Goal: Task Accomplishment & Management: Use online tool/utility

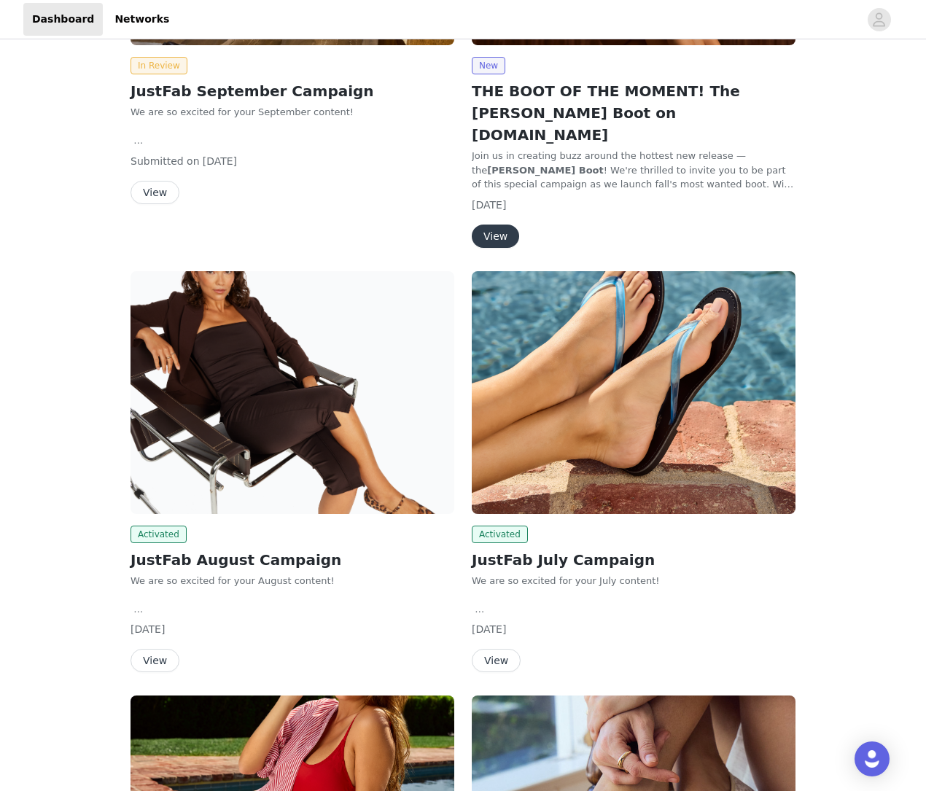
scroll to position [382, 0]
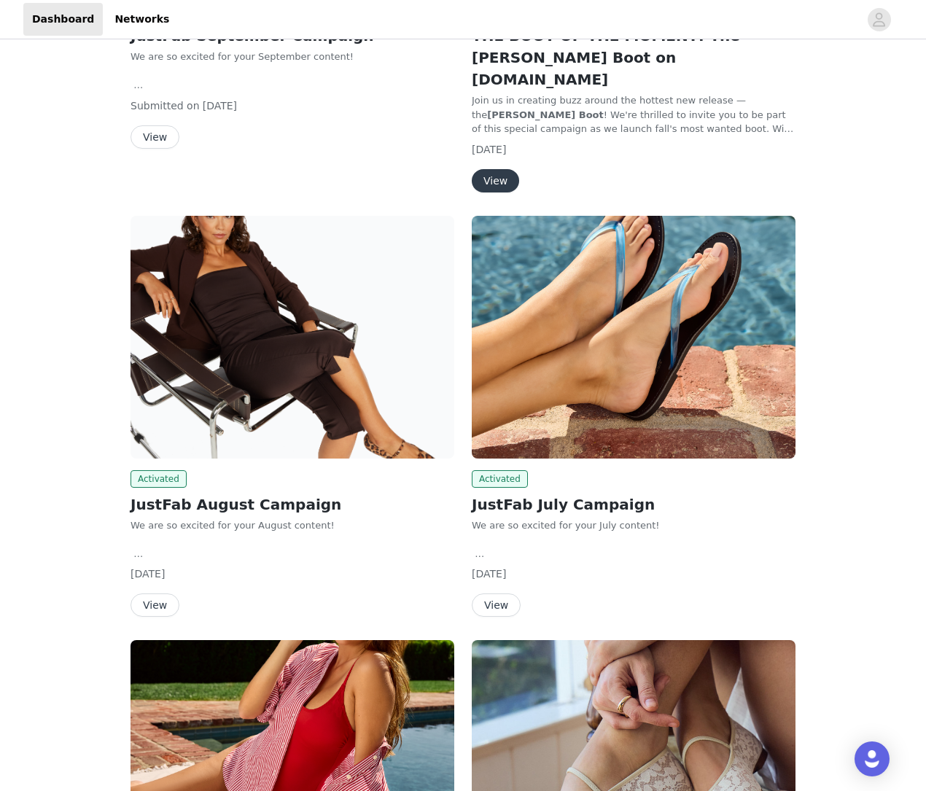
click at [312, 470] on div "Activated JustFab August Campaign We are so excited for your August content! Su…" at bounding box center [292, 543] width 324 height 147
click at [305, 493] on h2 "JustFab August Campaign" at bounding box center [292, 504] width 324 height 22
click at [365, 348] on img at bounding box center [292, 337] width 324 height 243
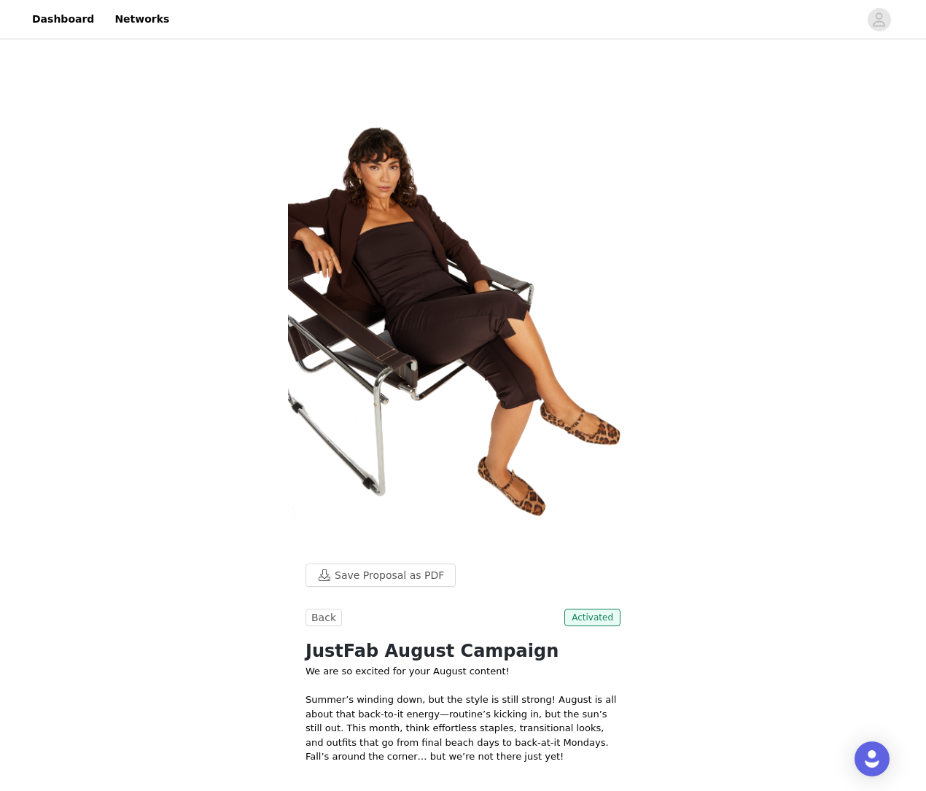
click at [60, 17] on link "Dashboard" at bounding box center [62, 19] width 79 height 33
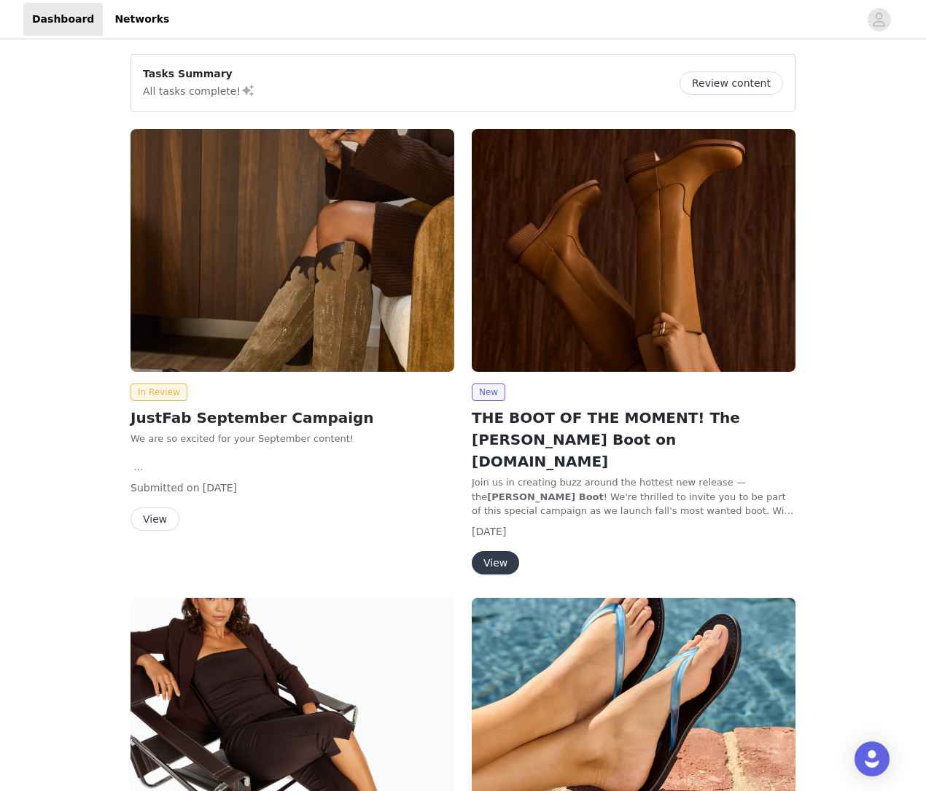
click at [362, 413] on h2 "JustFab September Campaign" at bounding box center [292, 418] width 324 height 22
click at [396, 337] on img at bounding box center [292, 250] width 324 height 243
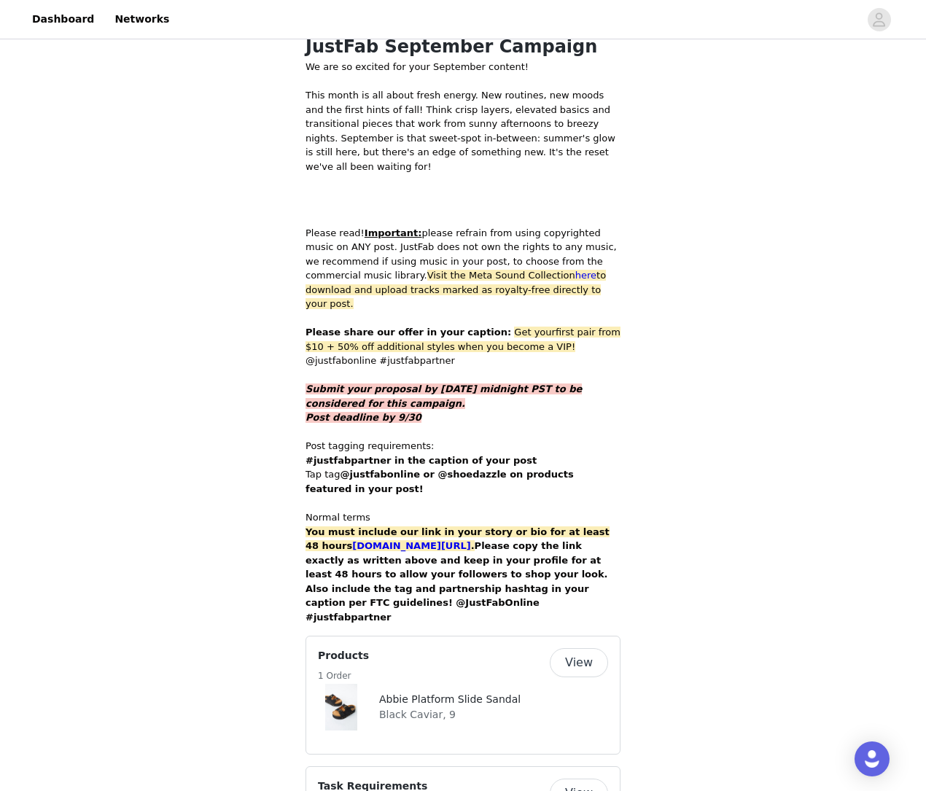
scroll to position [589, 0]
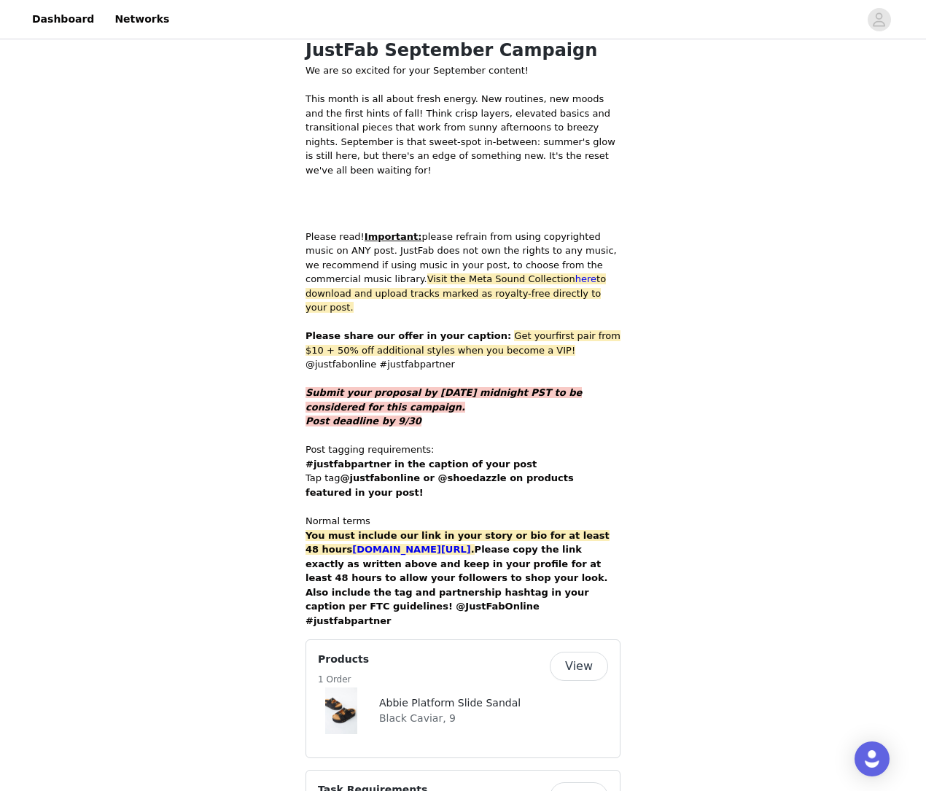
click at [61, 15] on link "Dashboard" at bounding box center [62, 19] width 79 height 33
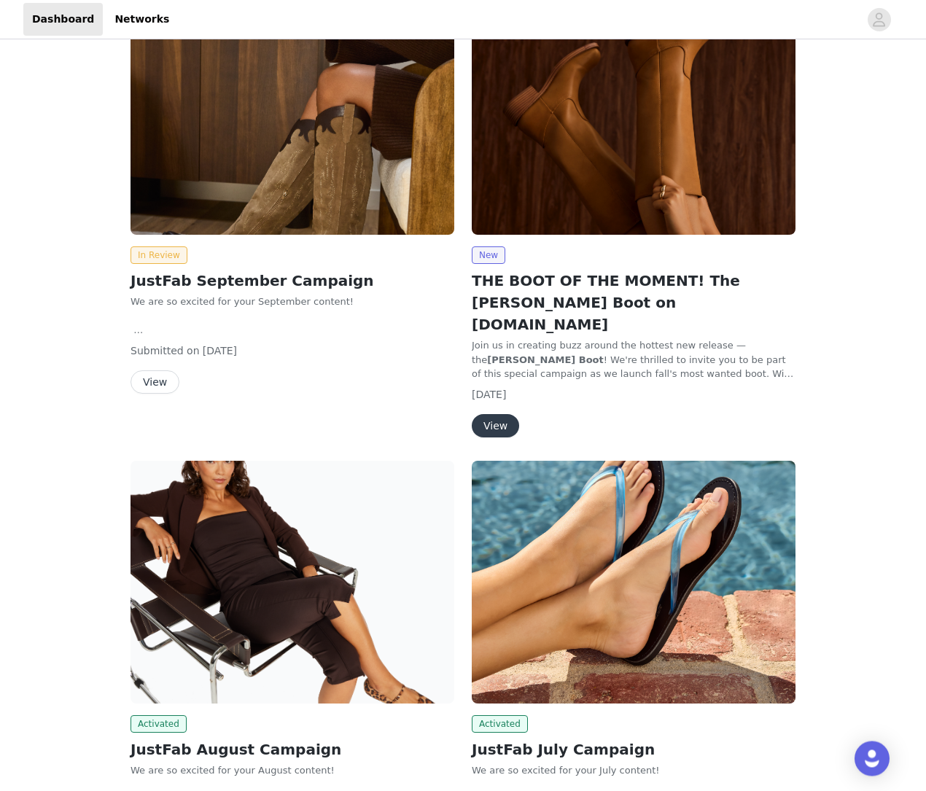
scroll to position [173, 0]
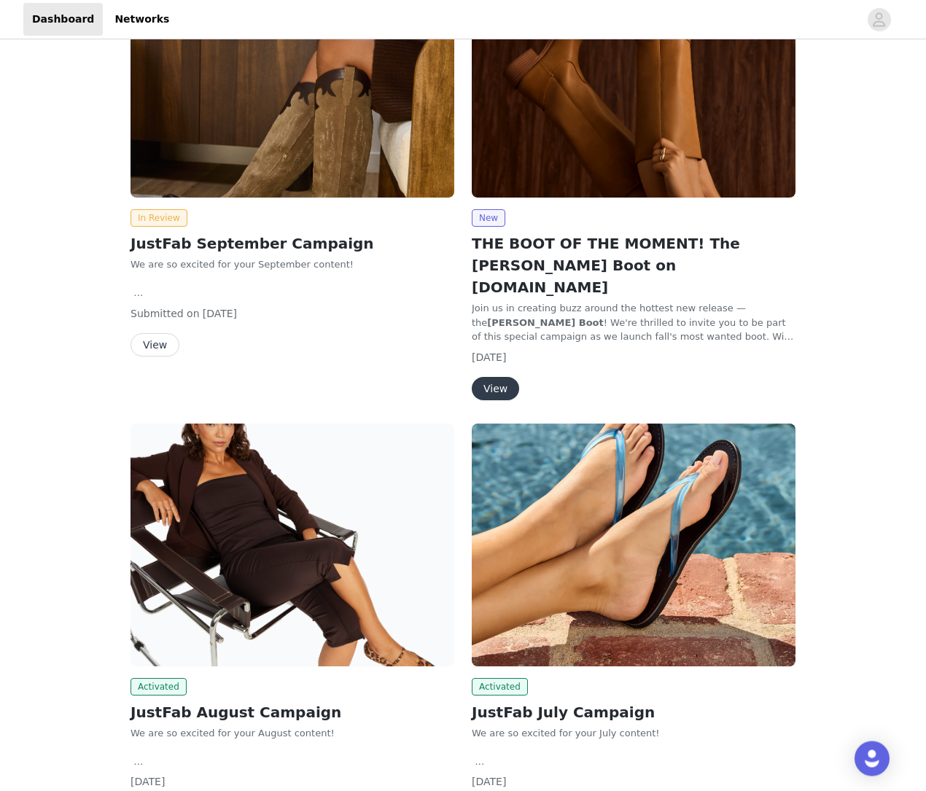
click at [366, 493] on img at bounding box center [292, 545] width 324 height 243
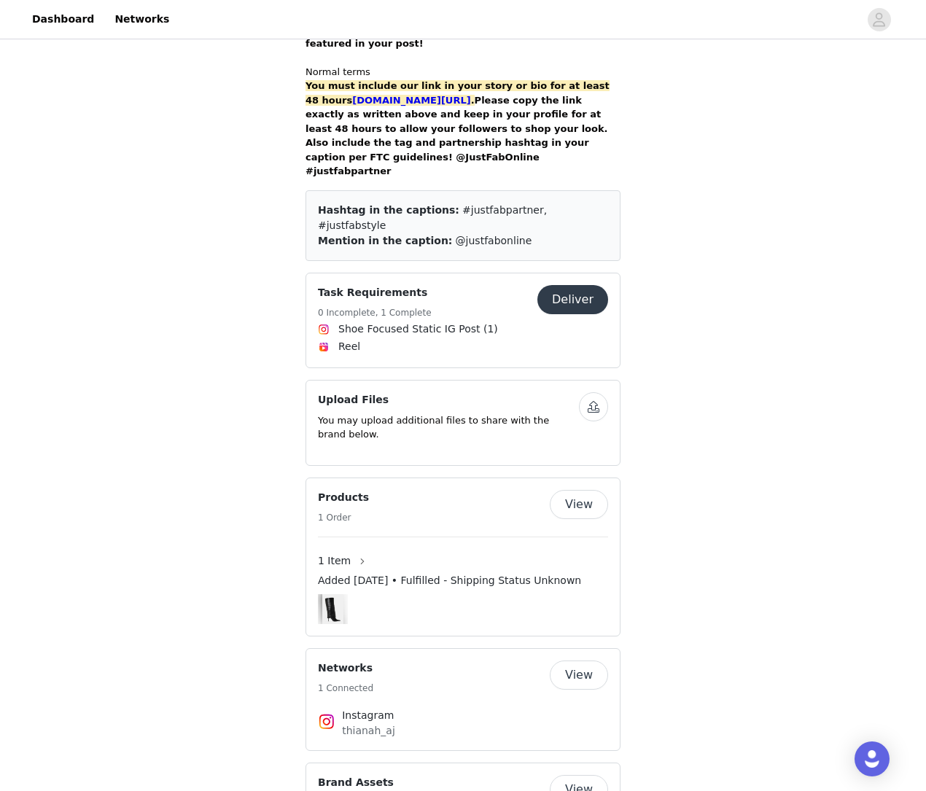
scroll to position [1037, 0]
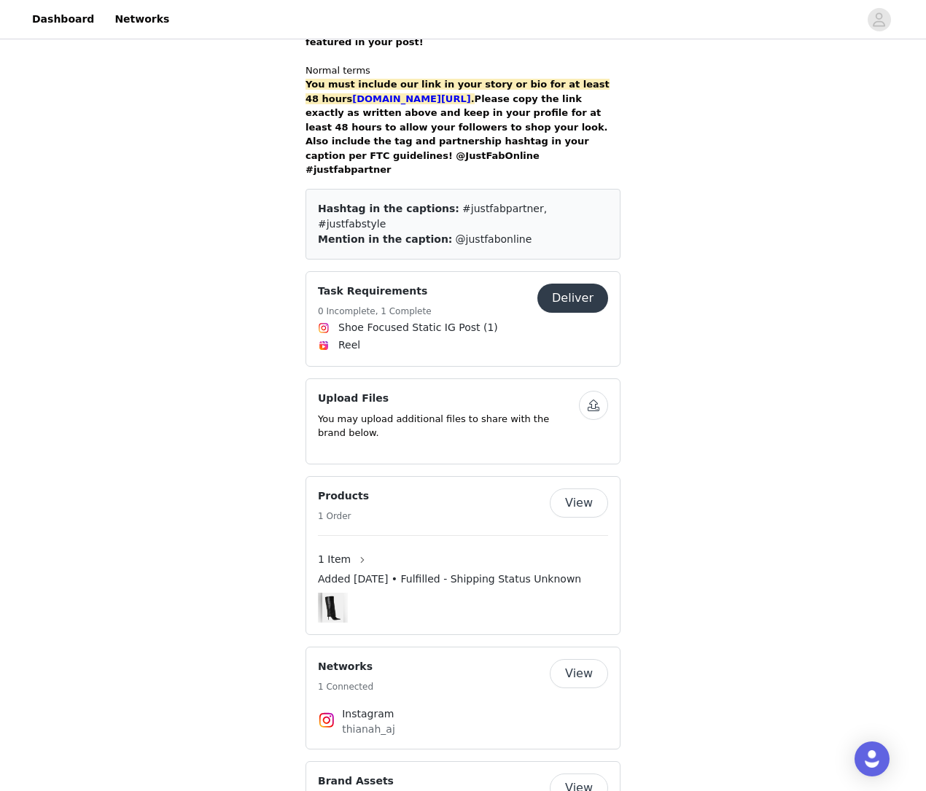
click at [501, 337] on span "Reel" at bounding box center [463, 345] width 290 height 17
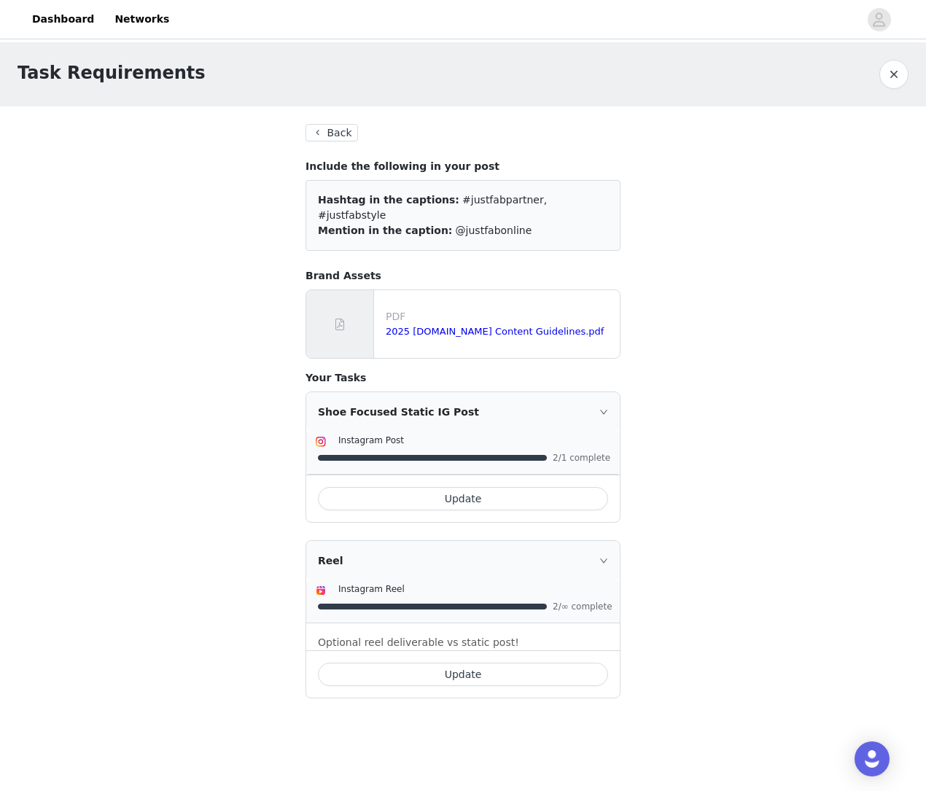
click at [899, 86] on button "button" at bounding box center [893, 74] width 29 height 29
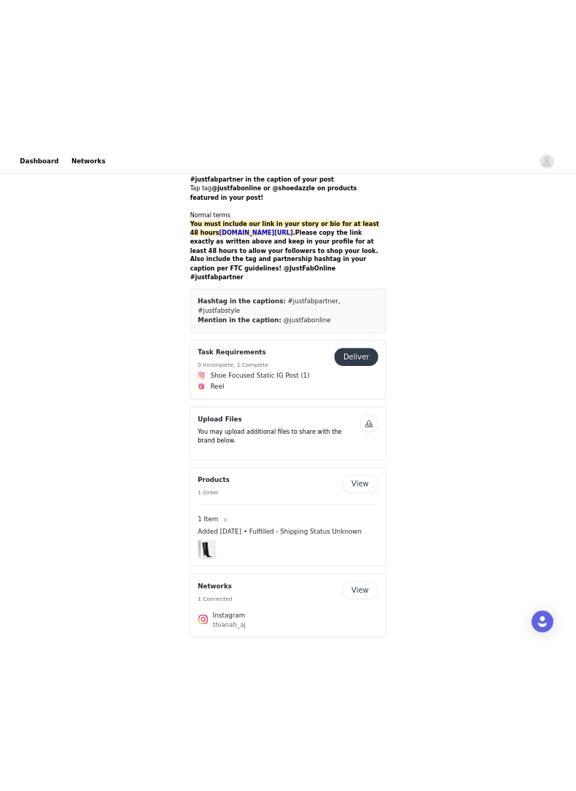
scroll to position [1000, 0]
